Goal: Task Accomplishment & Management: Use online tool/utility

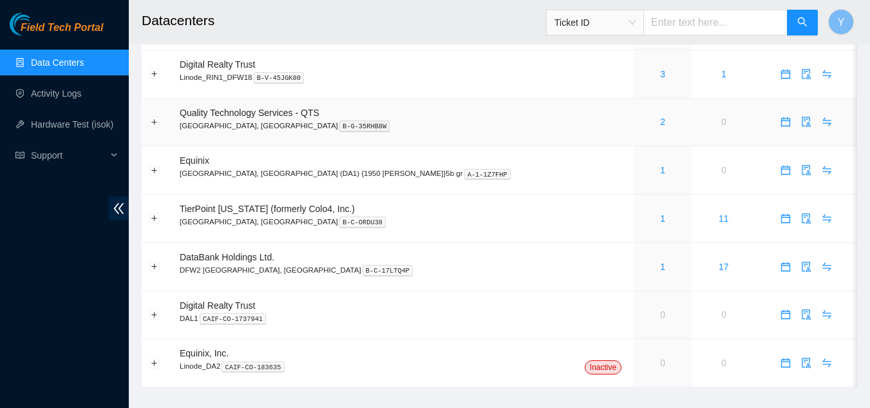
scroll to position [104, 0]
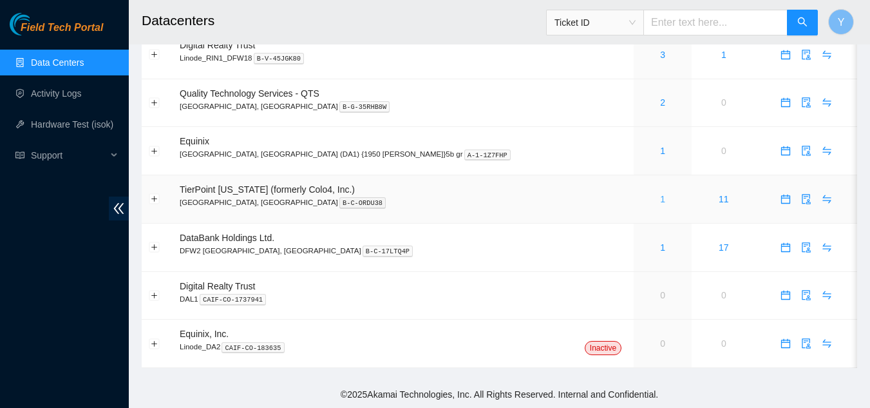
click at [660, 198] on link "1" at bounding box center [662, 199] width 5 height 10
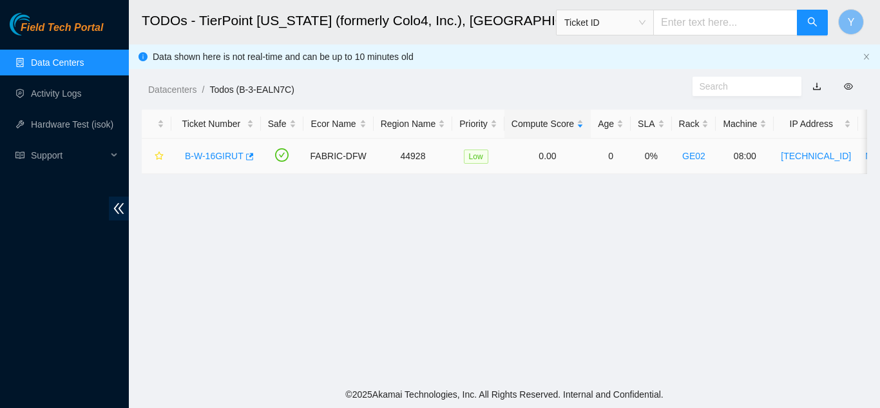
click at [208, 154] on link "B-W-16GIRUT" at bounding box center [214, 156] width 59 height 10
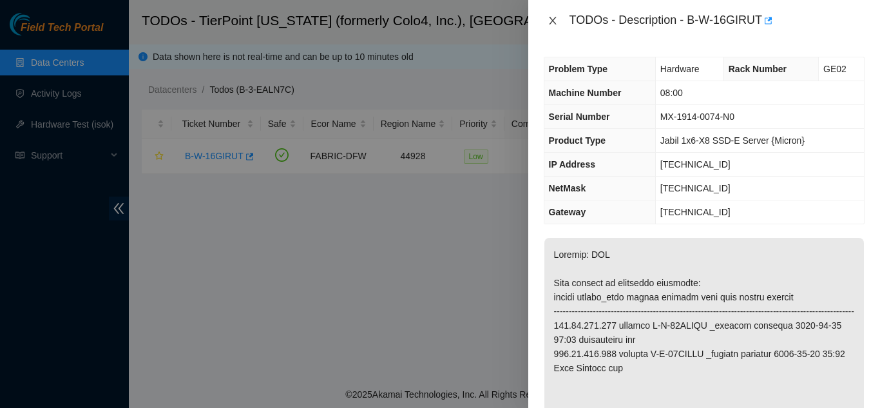
click at [551, 23] on icon "close" at bounding box center [552, 21] width 7 height 8
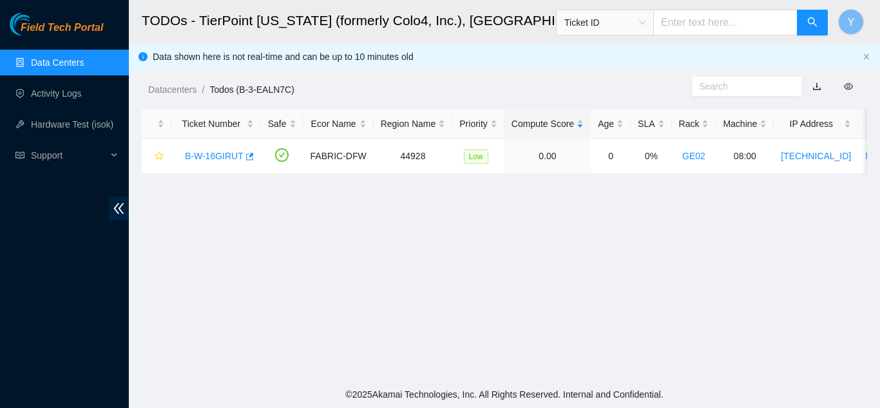
click at [73, 62] on link "Data Centers" at bounding box center [57, 62] width 53 height 10
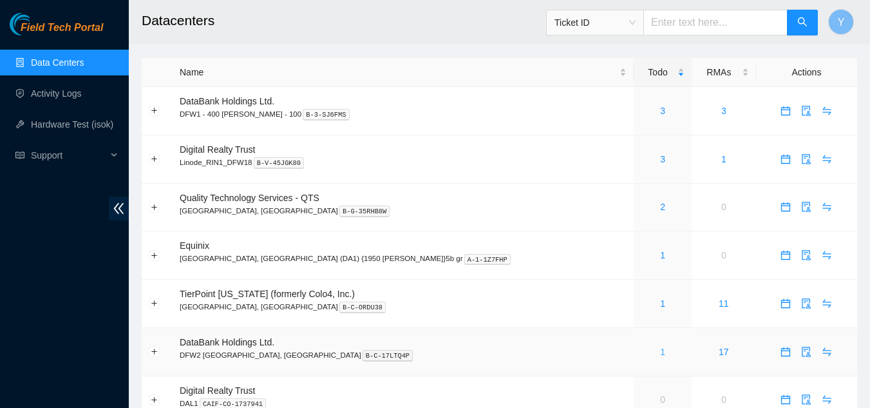
click at [660, 354] on link "1" at bounding box center [662, 351] width 5 height 10
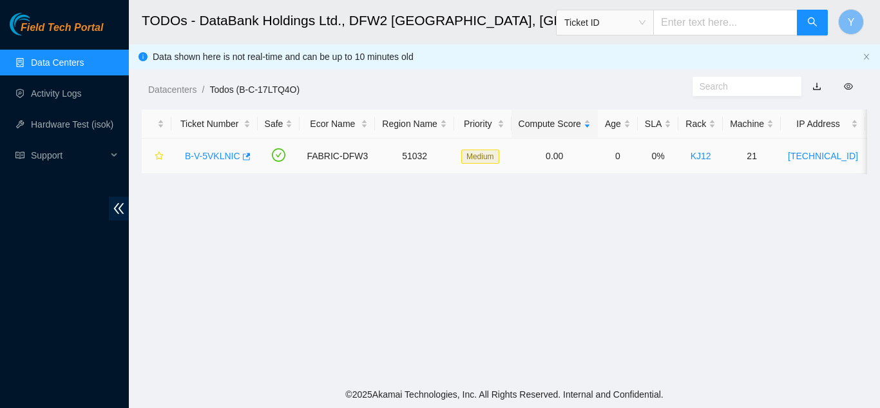
click at [215, 153] on link "B-V-5VKLNIC" at bounding box center [212, 156] width 55 height 10
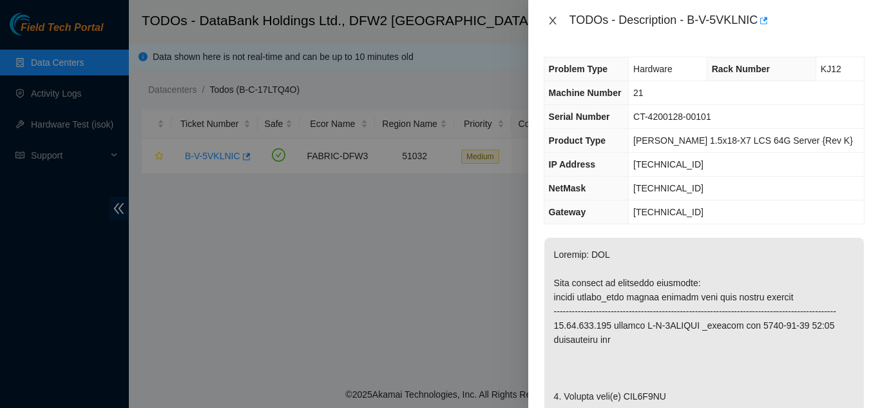
click at [551, 18] on icon "close" at bounding box center [552, 20] width 10 height 10
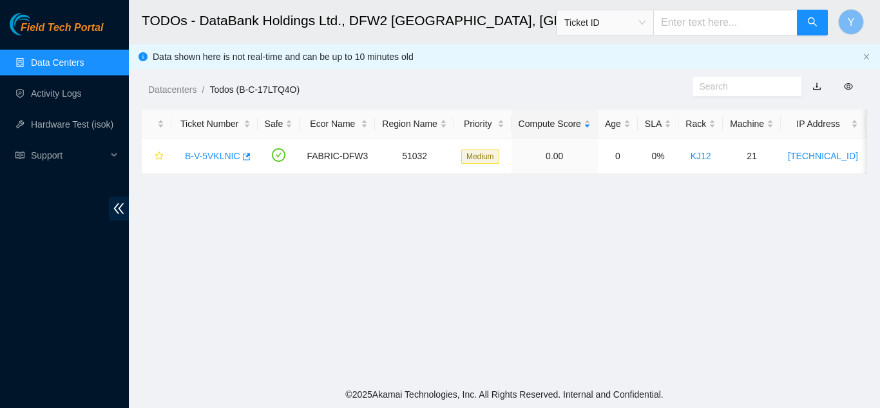
click at [77, 57] on link "Data Centers" at bounding box center [57, 62] width 53 height 10
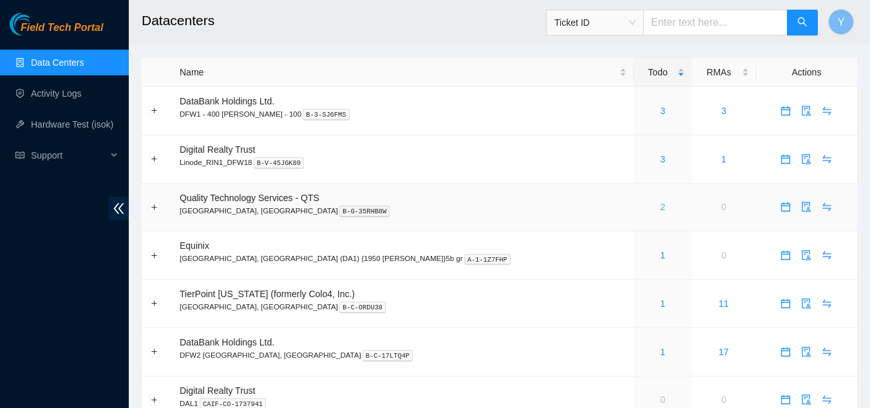
click at [660, 205] on link "2" at bounding box center [662, 207] width 5 height 10
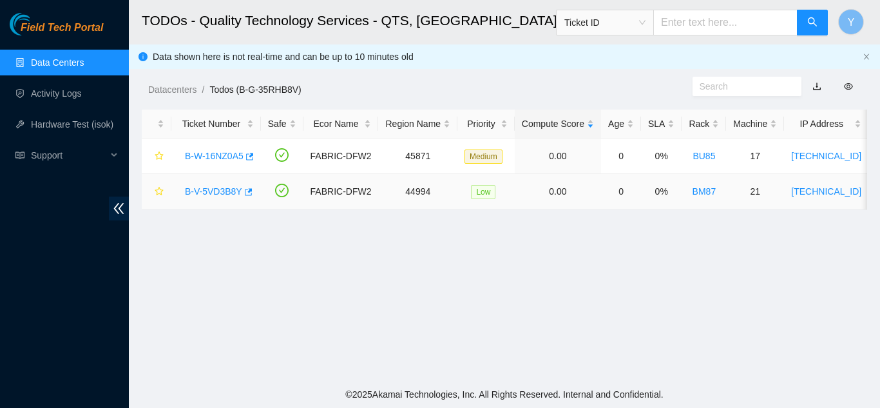
click at [220, 189] on link "B-V-5VD3B8Y" at bounding box center [213, 191] width 57 height 10
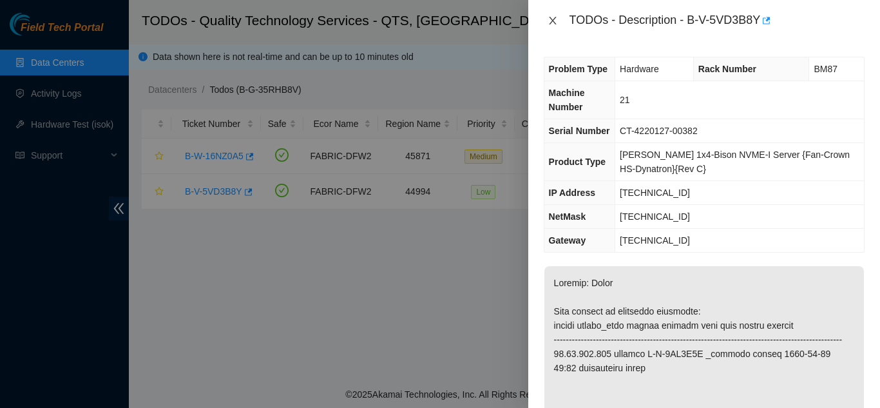
click at [551, 19] on icon "close" at bounding box center [552, 21] width 7 height 8
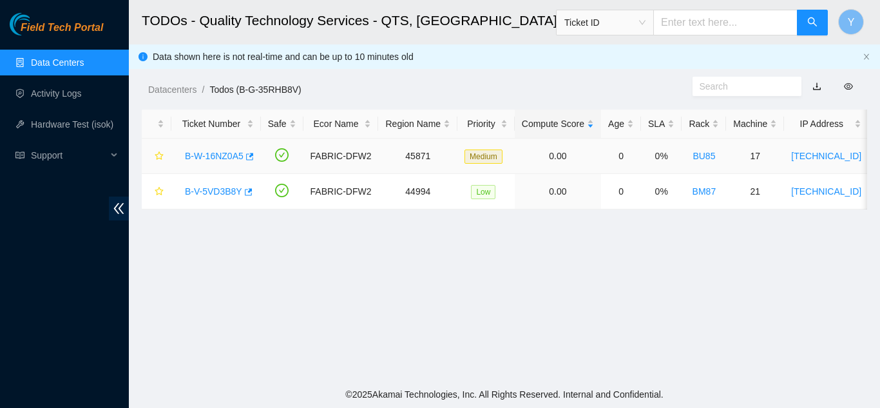
click at [227, 158] on link "B-W-16NZ0A5" at bounding box center [214, 156] width 59 height 10
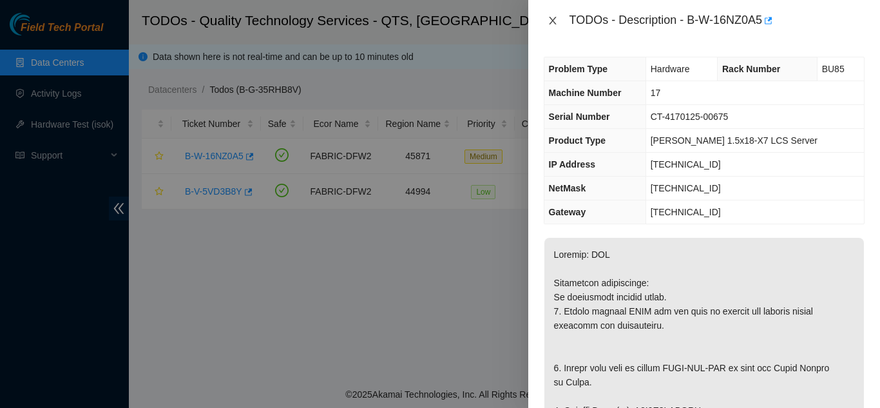
click at [555, 18] on icon "close" at bounding box center [552, 20] width 10 height 10
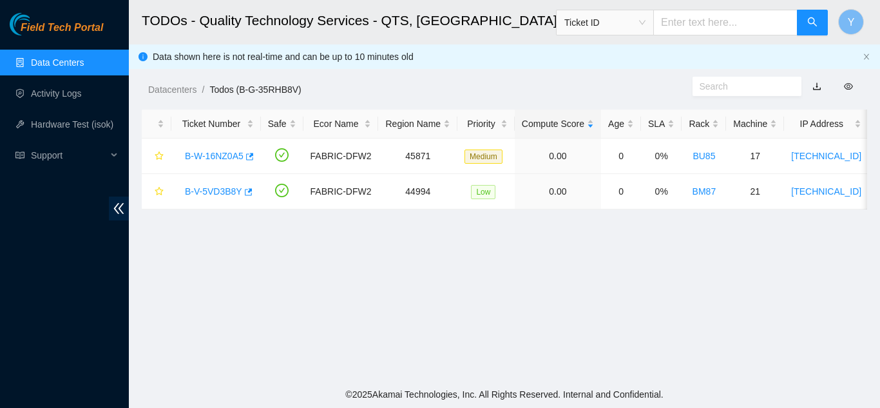
click at [61, 59] on link "Data Centers" at bounding box center [57, 62] width 53 height 10
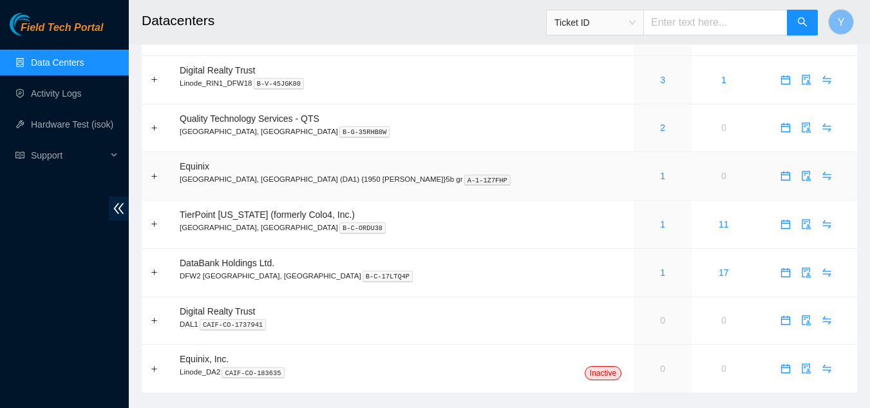
scroll to position [104, 0]
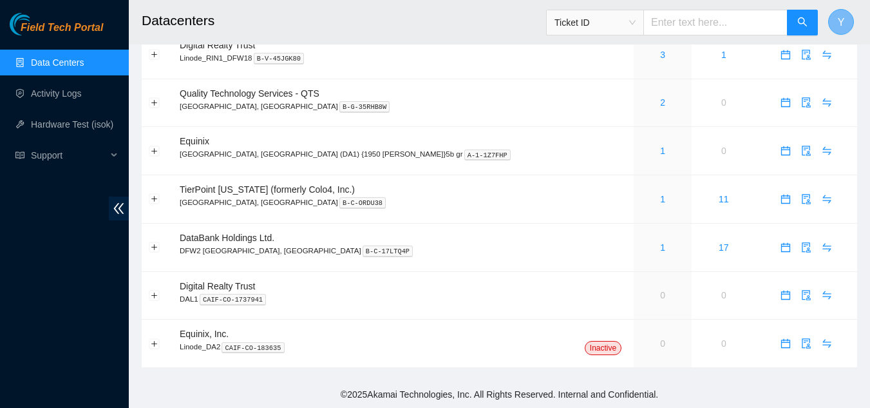
click at [843, 22] on span "Y" at bounding box center [841, 22] width 7 height 16
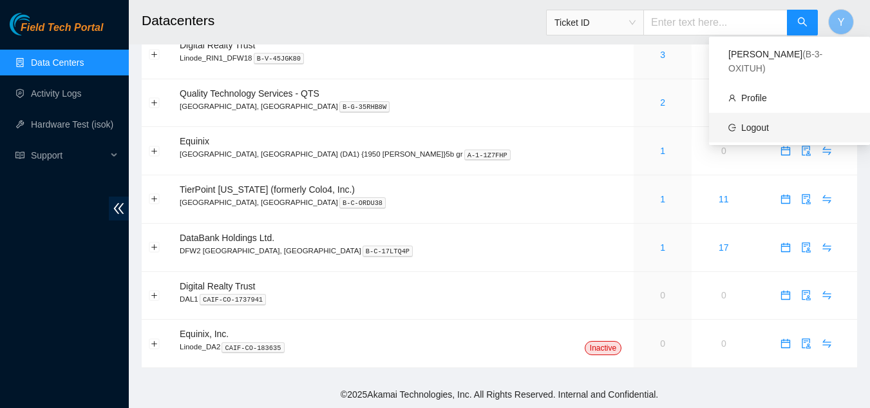
click at [756, 122] on link "Logout" at bounding box center [755, 127] width 28 height 10
